Goal: Task Accomplishment & Management: Complete application form

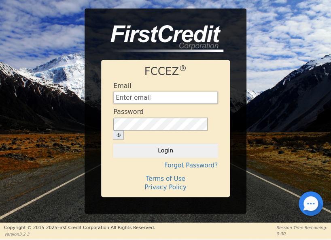
type input "[EMAIL_ADDRESS][DOMAIN_NAME]"
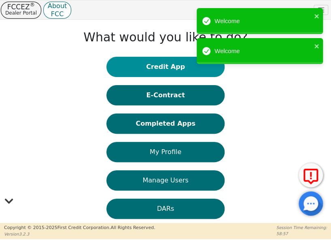
click at [198, 71] on button "Credit App" at bounding box center [166, 67] width 118 height 20
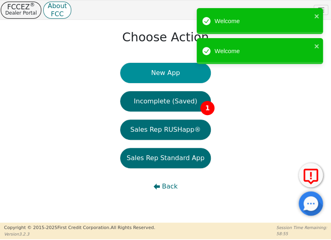
click at [184, 73] on button "New App" at bounding box center [165, 73] width 91 height 20
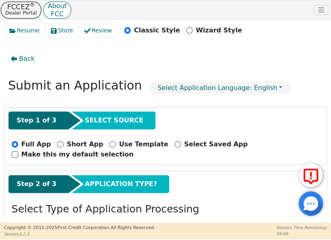
scroll to position [81, 0]
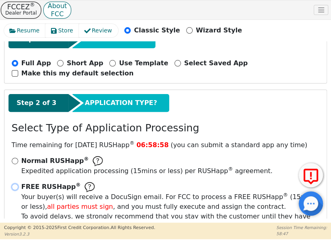
click at [14, 186] on input "FREE RUSHapp ® Your buyer(s) will receive a DocuSign email. For FCC to process …" at bounding box center [15, 187] width 6 height 6
radio input "true"
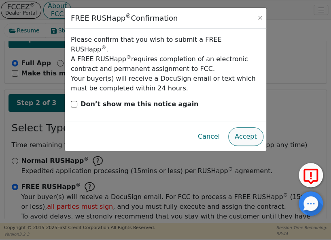
click at [252, 127] on button "Accept" at bounding box center [245, 136] width 35 height 19
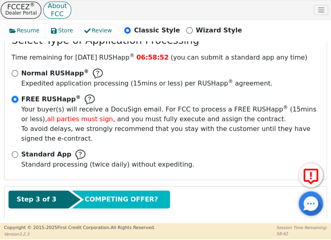
scroll to position [208, 0]
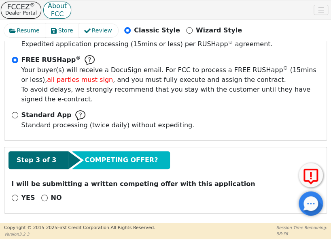
click at [211, 167] on div "Step 3 of 3 COMPETING OFFER?" at bounding box center [166, 162] width 314 height 22
click at [41, 194] on input "NO" at bounding box center [44, 197] width 6 height 6
radio input "true"
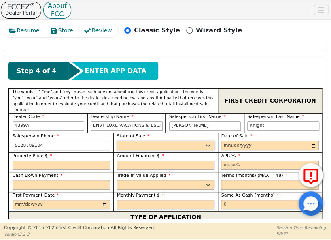
click at [186, 141] on select "AK AL AR AZ CA CO CT DC DE FL [GEOGRAPHIC_DATA] HI IA ID IL IN KS [GEOGRAPHIC_D…" at bounding box center [166, 146] width 98 height 10
select select "[GEOGRAPHIC_DATA]"
click at [184, 141] on select "AK AL AR AZ CA CO CT DC DE FL [GEOGRAPHIC_DATA] HI IA ID IL IN KS [GEOGRAPHIC_D…" at bounding box center [166, 146] width 98 height 10
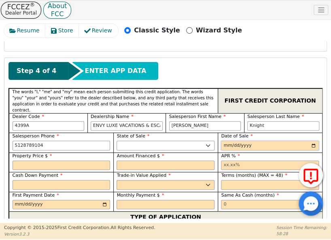
click at [311, 141] on input "date" at bounding box center [270, 146] width 98 height 10
type input "[DATE]"
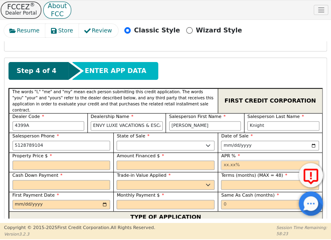
click at [232, 160] on input "text" at bounding box center [270, 165] width 98 height 10
type input "17.99"
click at [211, 180] on select "Yes No" at bounding box center [166, 185] width 98 height 10
select select "n"
click at [117, 180] on select "Yes No" at bounding box center [166, 185] width 98 height 10
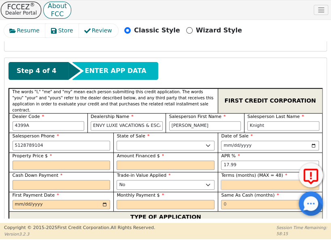
click at [238, 180] on input "text" at bounding box center [270, 185] width 98 height 10
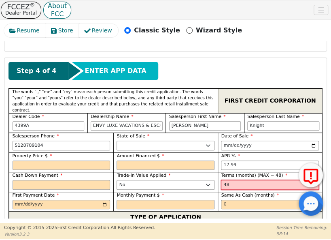
type input "48"
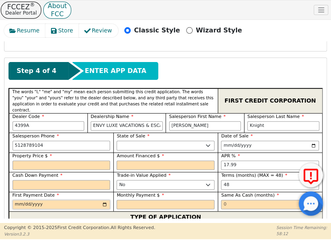
click at [105, 200] on input "date" at bounding box center [62, 205] width 98 height 10
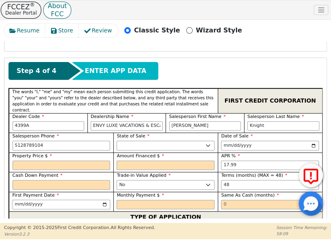
type input "[DATE]"
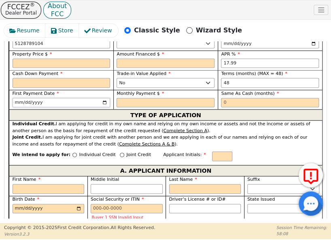
scroll to position [532, 0]
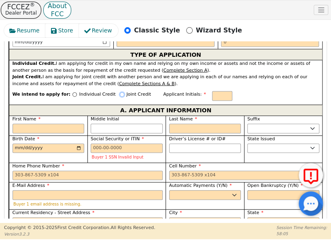
click at [120, 92] on input "Joint Credit" at bounding box center [122, 94] width 4 height 4
radio input "true"
click at [71, 124] on input "First Name" at bounding box center [49, 129] width 72 height 10
paste input "[PERSON_NAME]"
type input "J"
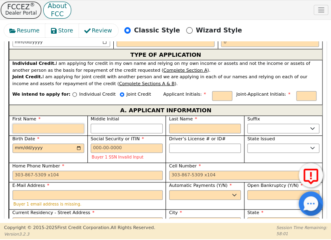
type input "[PERSON_NAME]"
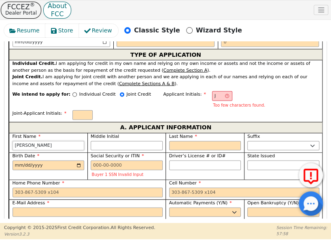
type input "[PERSON_NAME]"
click at [113, 141] on input "Middle Initial" at bounding box center [127, 146] width 72 height 10
type input "JL"
type input "L"
type input "[PERSON_NAME]"
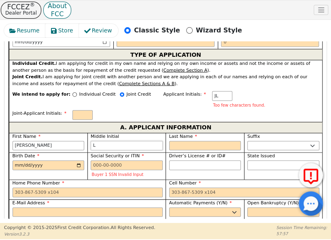
type input "L"
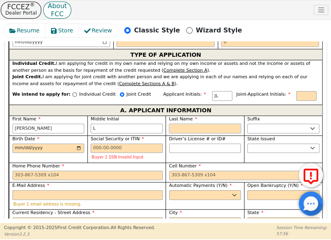
type input "JLM"
type input "M"
type input "[PERSON_NAME]"
type input "Mc"
type input "[PERSON_NAME]"
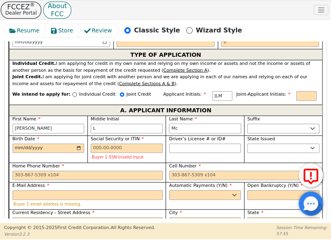
type input "McG"
type input "[PERSON_NAME]"
type input "McGe"
type input "[PERSON_NAME]"
type input "McGeh"
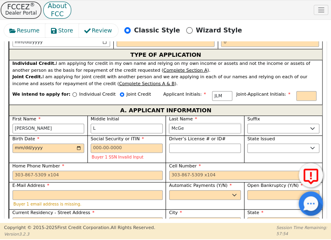
type input "[PERSON_NAME]"
type input "McGehe"
type input "[PERSON_NAME]"
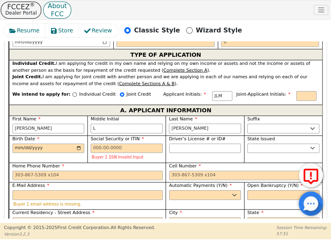
type input "[PERSON_NAME]"
click at [76, 143] on input "Birth Date" at bounding box center [49, 148] width 72 height 10
click at [32, 143] on input "[DATE]" at bounding box center [49, 148] width 72 height 10
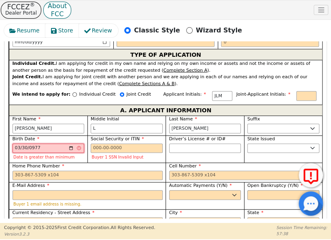
click at [47, 143] on input "0977-03-30" at bounding box center [49, 148] width 72 height 10
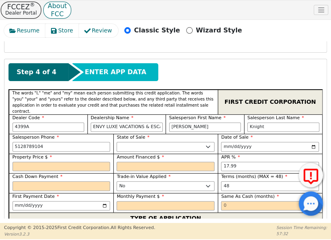
scroll to position [480, 0]
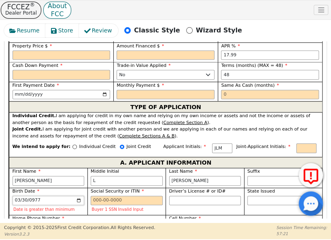
type input "[PHONE_NUMBER]"
type input "[DATE]"
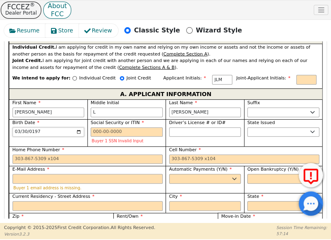
scroll to position [561, 0]
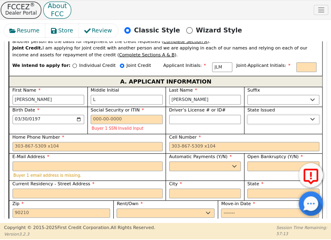
click at [263, 115] on select "AK AL AR AZ CA CO CT DC DE FL [GEOGRAPHIC_DATA] HI IA ID IL IN KS [GEOGRAPHIC_D…" at bounding box center [284, 120] width 72 height 10
select select "[GEOGRAPHIC_DATA]"
drag, startPoint x: 263, startPoint y: 112, endPoint x: 259, endPoint y: 113, distance: 4.4
click at [263, 115] on select "AK AL AR AZ CA CO CT DC DE FL [GEOGRAPHIC_DATA] HI IA ID IL IN KS [GEOGRAPHIC_D…" at bounding box center [284, 120] width 72 height 10
click at [92, 134] on label "Home Phone Number" at bounding box center [88, 137] width 150 height 7
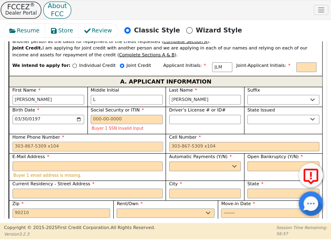
click at [92, 142] on input "Home Phone Number" at bounding box center [88, 147] width 150 height 10
click at [193, 142] on input "Cell Number" at bounding box center [244, 147] width 150 height 10
paste input "[PHONE_NUMBER]"
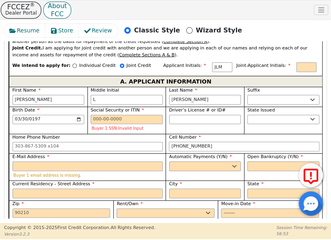
type input "[PHONE_NUMBER]"
click at [146, 161] on input "E-Mail Address" at bounding box center [88, 166] width 150 height 10
paste input "[EMAIL_ADDRESS][PERSON_NAME][DOMAIN_NAME]"
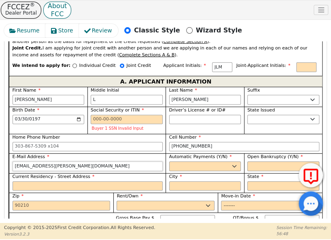
type input "[EMAIL_ADDRESS][PERSON_NAME][DOMAIN_NAME]"
click at [208, 161] on select "Yes No" at bounding box center [205, 166] width 72 height 10
select select "y"
click at [169, 161] on select "Yes No" at bounding box center [205, 166] width 72 height 10
type input "[PERSON_NAME]"
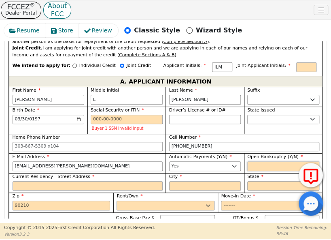
click at [267, 161] on select "Yes No" at bounding box center [284, 166] width 72 height 10
select select "n"
click at [248, 161] on select "Yes No" at bounding box center [284, 166] width 72 height 10
click at [146, 181] on input "Current Residency - Street Address" at bounding box center [88, 186] width 150 height 10
click at [72, 181] on input "Current Residency - Street Address" at bounding box center [88, 186] width 150 height 10
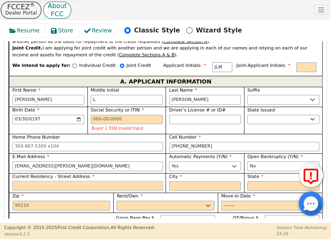
paste input "[STREET_ADDRESS]"
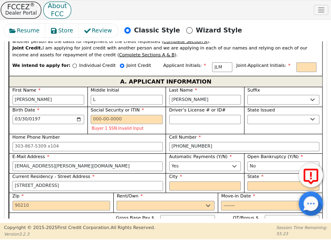
type input "[STREET_ADDRESS]"
click at [211, 181] on input "City" at bounding box center [205, 186] width 72 height 10
paste input "Austin"
type input "Austin"
click at [288, 181] on select "AK AL AR AZ CA CO CT DC DE FL [GEOGRAPHIC_DATA] HI IA ID IL IN KS [GEOGRAPHIC_D…" at bounding box center [284, 186] width 72 height 10
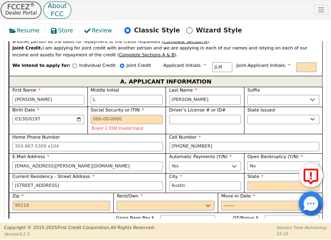
click at [287, 181] on select "AK AL AR AZ CA CO CT DC DE FL [GEOGRAPHIC_DATA] HI IA ID IL IN KS [GEOGRAPHIC_D…" at bounding box center [284, 186] width 72 height 10
drag, startPoint x: 317, startPoint y: 53, endPoint x: 317, endPoint y: 72, distance: 19.4
click at [272, 181] on select "AK AL AR AZ CA CO CT DC DE FL [GEOGRAPHIC_DATA] HI IA ID IL IN KS [GEOGRAPHIC_D…" at bounding box center [284, 186] width 72 height 10
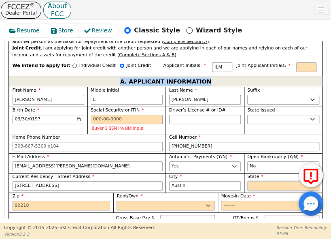
select select "[GEOGRAPHIC_DATA]"
click at [248, 181] on select "AK AL AR AZ CA CO CT DC DE FL [GEOGRAPHIC_DATA] HI IA ID IL IN KS [GEOGRAPHIC_D…" at bounding box center [284, 186] width 72 height 10
click at [85, 201] on input "Zip" at bounding box center [62, 206] width 98 height 10
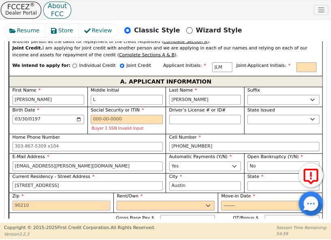
paste input "78759"
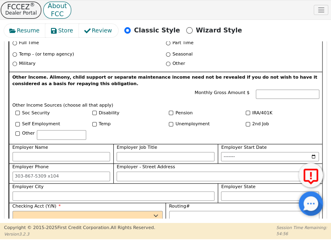
scroll to position [804, 0]
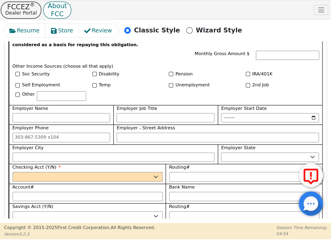
type input "78759"
click at [139, 172] on select "Yes No" at bounding box center [88, 177] width 150 height 10
select select "y"
click at [13, 172] on select "Yes No" at bounding box center [88, 177] width 150 height 10
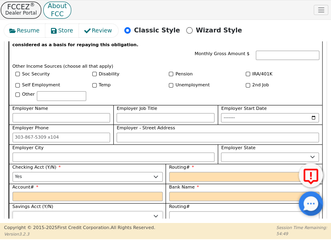
click at [133, 211] on select "Yes No" at bounding box center [88, 216] width 150 height 10
select select "n"
click at [13, 211] on select "Yes No" at bounding box center [88, 216] width 150 height 10
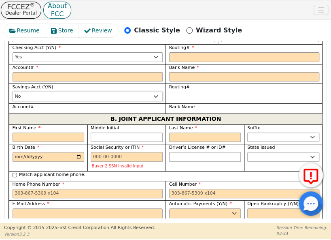
scroll to position [966, 0]
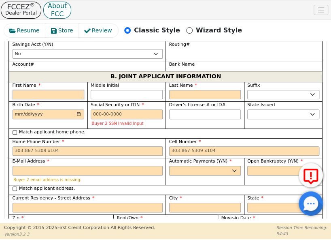
click at [77, 90] on input "First Name" at bounding box center [49, 95] width 72 height 10
click at [52, 90] on input "First Name" at bounding box center [49, 95] width 72 height 10
paste input "[PERSON_NAME]"
type input "[PERSON_NAME]"
type input "B"
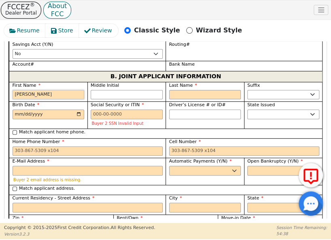
type input "[PERSON_NAME]"
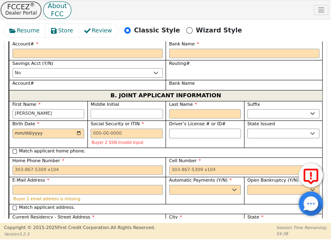
scroll to position [971, 0]
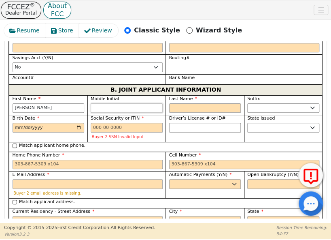
type input "A"
type input "BA"
type input "[PERSON_NAME]"
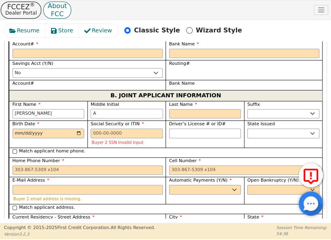
type input "A"
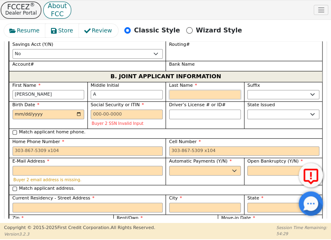
click at [201, 90] on input "Last Name" at bounding box center [205, 95] width 72 height 10
paste input "[PERSON_NAME]"
type input "[PERSON_NAME]"
type input "BAM"
type input "[PERSON_NAME]"
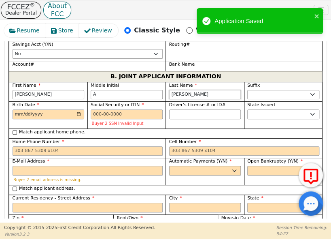
type input "[PERSON_NAME]"
click at [76, 109] on input "Birth Date" at bounding box center [49, 114] width 72 height 10
click at [34, 109] on input "[DATE]" at bounding box center [49, 114] width 72 height 10
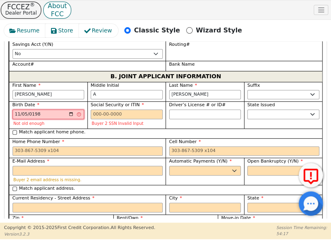
type input "[DATE]"
click at [253, 109] on select "AK AL AR AZ CA CO CT DC DE FL [GEOGRAPHIC_DATA] HI IA ID IL IN KS [GEOGRAPHIC_D…" at bounding box center [284, 114] width 72 height 10
select select "[GEOGRAPHIC_DATA]"
click at [253, 109] on select "AK AL AR AZ CA CO CT DC DE FL [GEOGRAPHIC_DATA] HI IA ID IL IN KS [GEOGRAPHIC_D…" at bounding box center [284, 114] width 72 height 10
click at [287, 146] on input "Cell Number" at bounding box center [244, 151] width 150 height 10
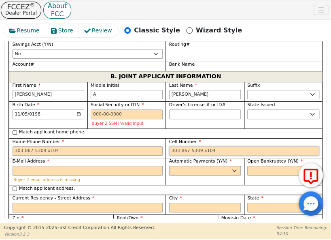
paste input "[PHONE_NUMBER]"
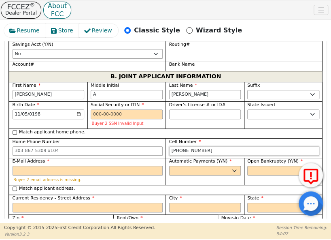
type input "[PHONE_NUMBER]"
click at [15, 186] on input "Match applicant address." at bounding box center [15, 188] width 4 height 4
checkbox input "true"
type input "[STREET_ADDRESS]"
type input "Austin"
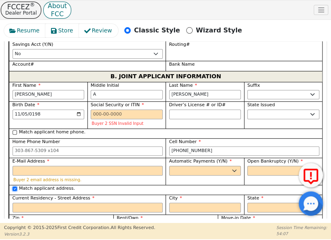
select select "[GEOGRAPHIC_DATA]"
type input "78759"
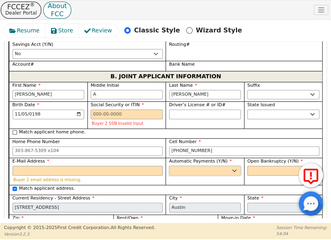
click at [176, 166] on select "Yes No" at bounding box center [205, 171] width 72 height 10
select select "y"
click at [169, 166] on select "Yes No" at bounding box center [205, 171] width 72 height 10
type input "[PERSON_NAME]"
click at [216, 166] on select "Yes No" at bounding box center [205, 171] width 72 height 10
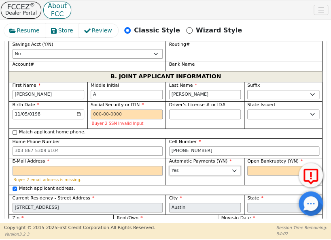
click at [169, 166] on select "Yes No" at bounding box center [205, 171] width 72 height 10
click at [266, 166] on select "Yes No" at bounding box center [284, 171] width 72 height 10
select select "n"
click at [248, 166] on select "Yes No" at bounding box center [284, 171] width 72 height 10
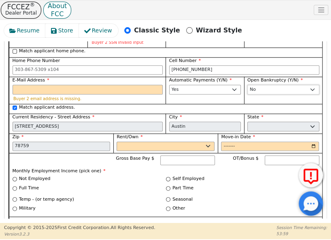
scroll to position [1209, 0]
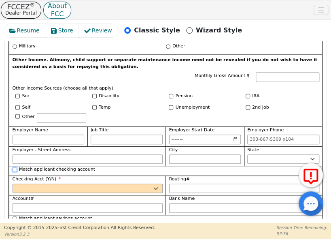
click at [13, 167] on input "Match applicant checking account" at bounding box center [15, 169] width 4 height 4
checkbox input "true"
select select "y"
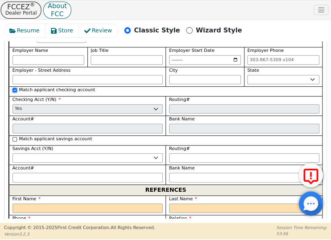
scroll to position [1290, 0]
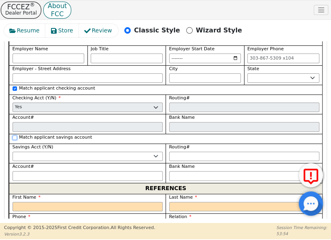
click at [15, 135] on input "Match applicant savings account" at bounding box center [15, 137] width 4 height 4
checkbox input "true"
select select "n"
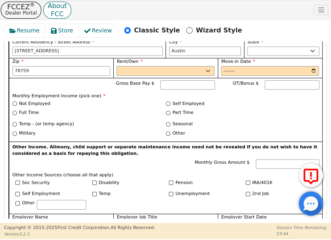
scroll to position [682, 0]
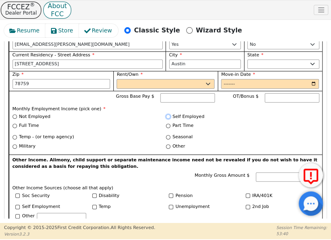
click at [166, 114] on input "Self Employed" at bounding box center [168, 116] width 4 height 4
radio input "true"
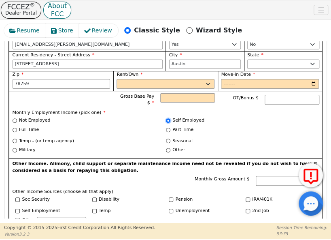
scroll to position [763, 0]
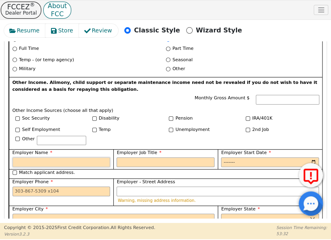
click at [90, 157] on input "Employer Name" at bounding box center [62, 162] width 98 height 10
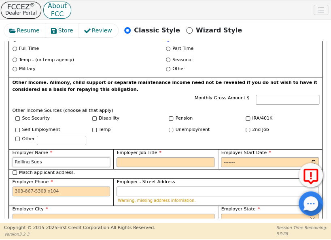
type input "Rolling Suds"
type input "Owner"
click at [97, 186] on input "Employer Phone" at bounding box center [62, 191] width 98 height 10
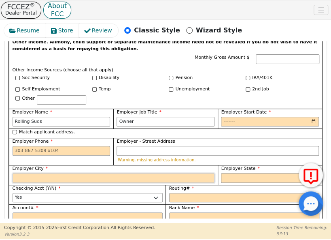
click at [143, 173] on input "Employer City" at bounding box center [114, 178] width 203 height 10
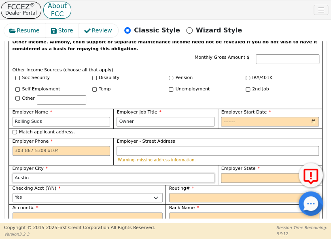
type input "Austin"
select select "[GEOGRAPHIC_DATA]"
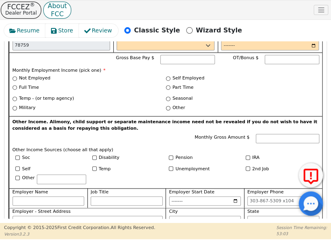
scroll to position [1209, 0]
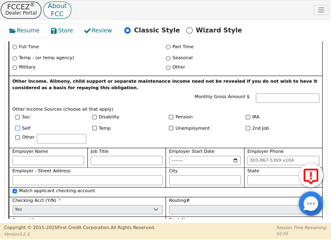
click at [17, 126] on input "Self" at bounding box center [17, 128] width 4 height 4
checkbox input "true"
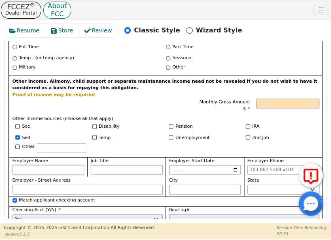
click at [67, 165] on input "Employer Name" at bounding box center [49, 170] width 72 height 10
type input "Rolling Suds"
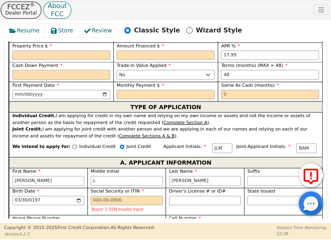
scroll to position [277, 0]
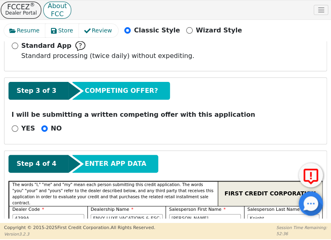
type input "Owner"
